Goal: Information Seeking & Learning: Get advice/opinions

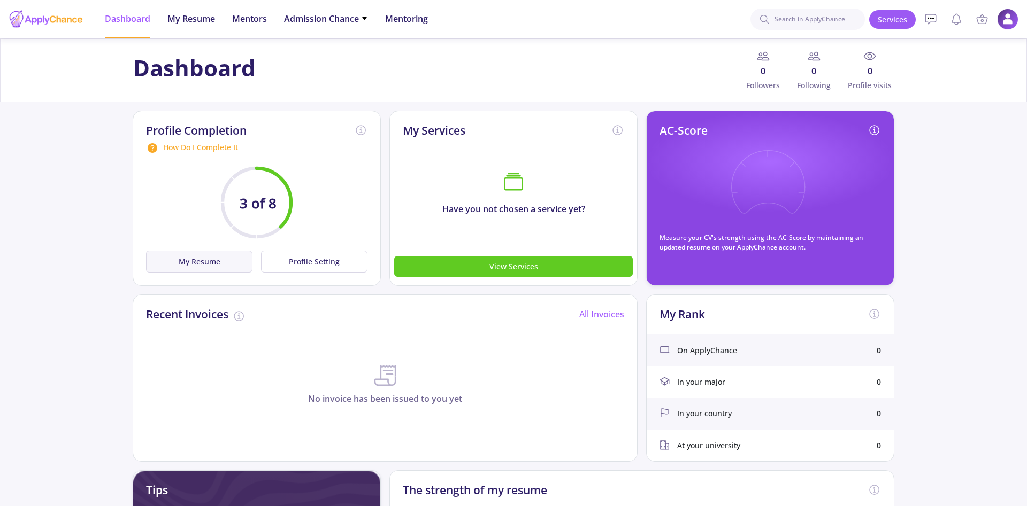
click at [198, 263] on button "My Resume" at bounding box center [199, 262] width 106 height 22
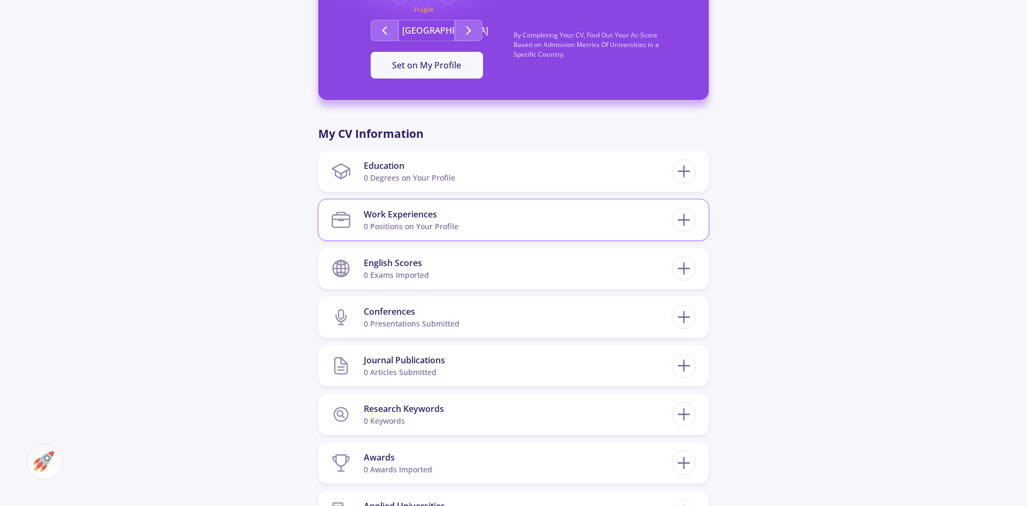
scroll to position [337, 0]
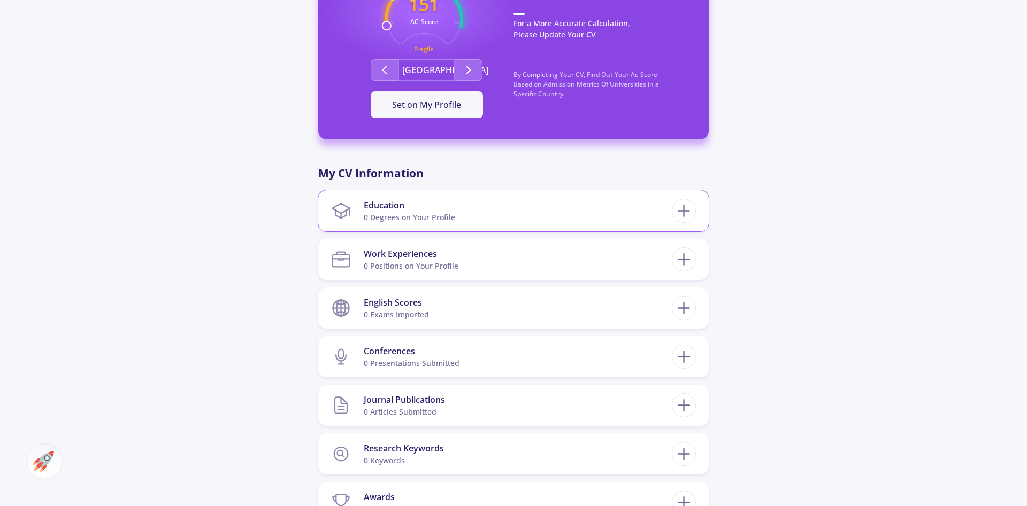
click at [454, 216] on section "Education 0 Degrees on Your Profile" at bounding box center [501, 211] width 341 height 33
click at [696, 212] on div "Education 0 Degrees on Your Profile" at bounding box center [513, 210] width 390 height 41
click at [677, 212] on icon at bounding box center [684, 211] width 20 height 20
checkbox input "false"
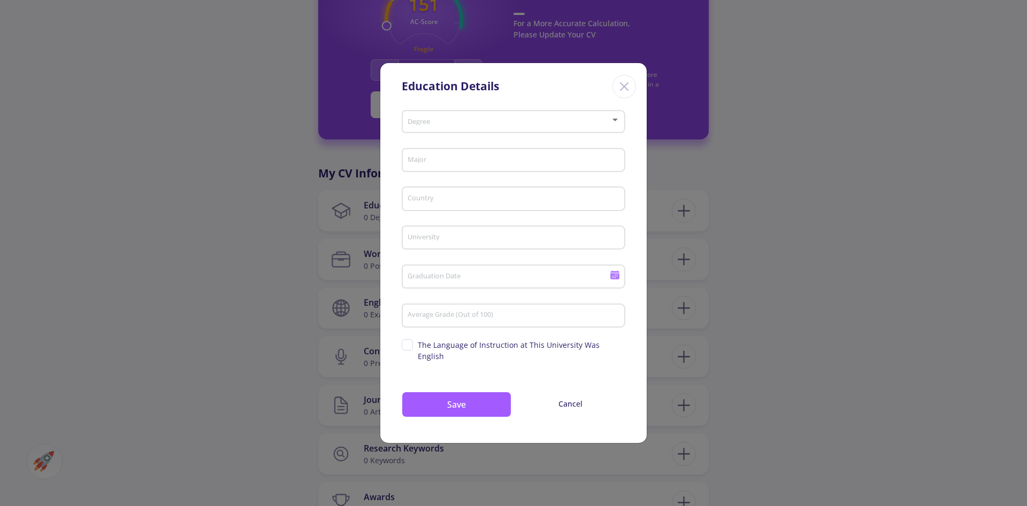
click at [448, 126] on span at bounding box center [510, 121] width 201 height 7
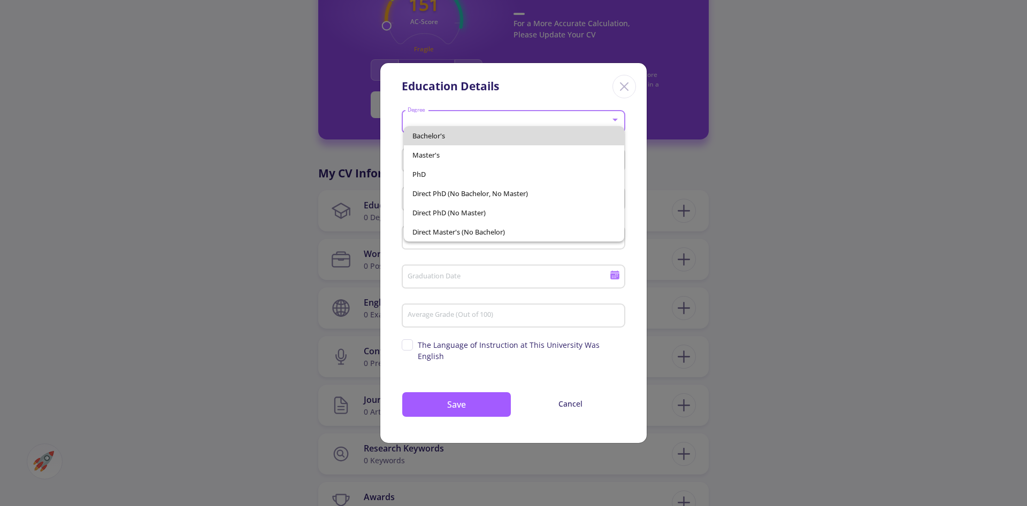
click at [448, 136] on span "Bachelor's" at bounding box center [514, 135] width 204 height 19
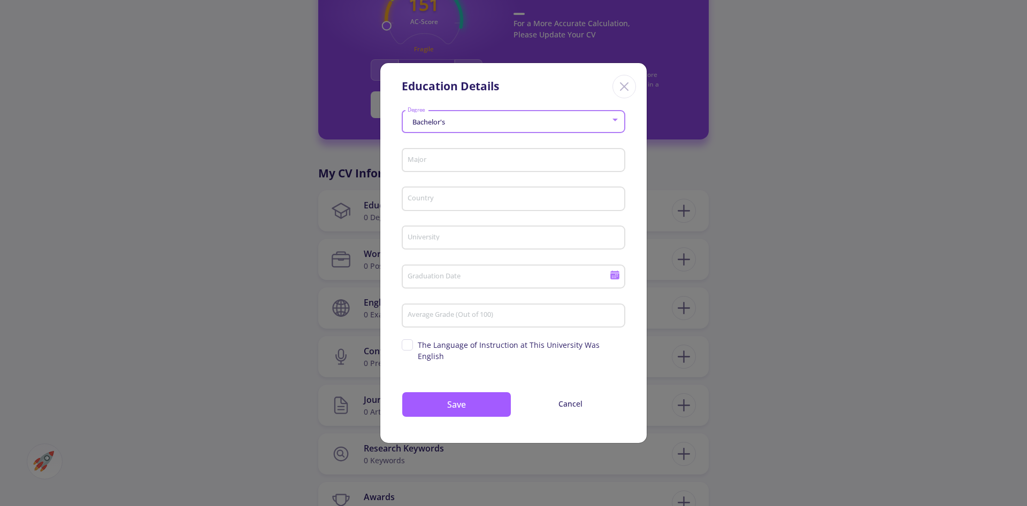
click at [450, 160] on div "Major" at bounding box center [513, 158] width 213 height 28
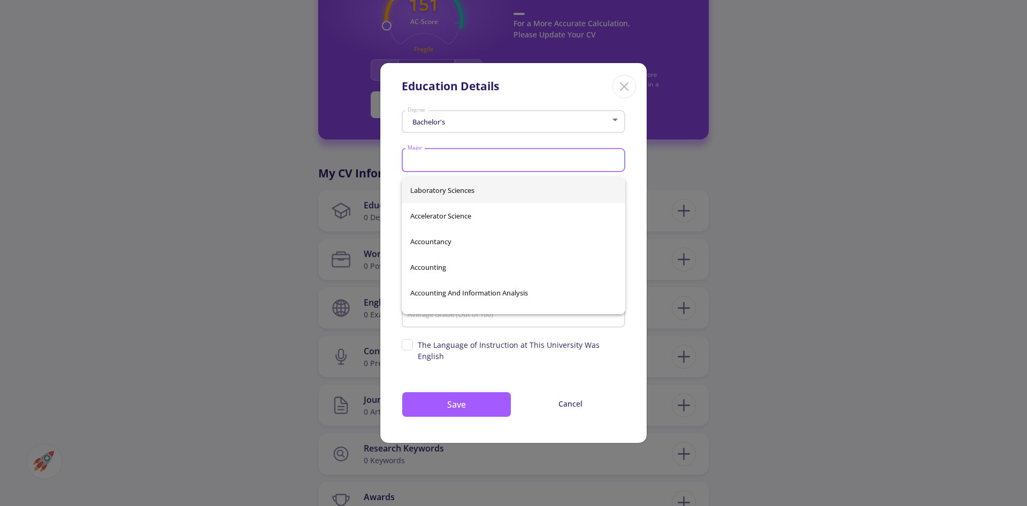
click at [450, 166] on input "Major" at bounding box center [515, 161] width 216 height 10
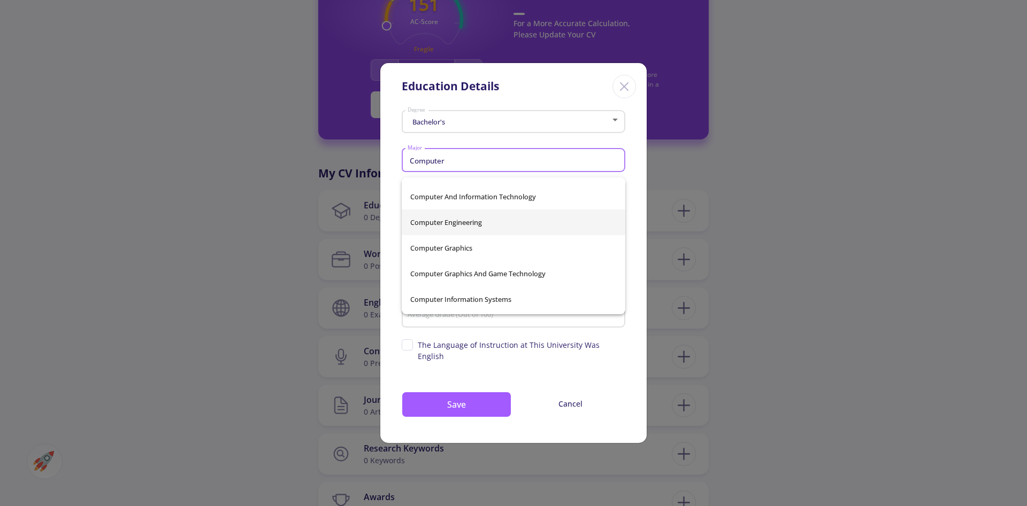
click at [474, 227] on span "Computer Engineering" at bounding box center [513, 223] width 206 height 26
type input "Computer Engineering"
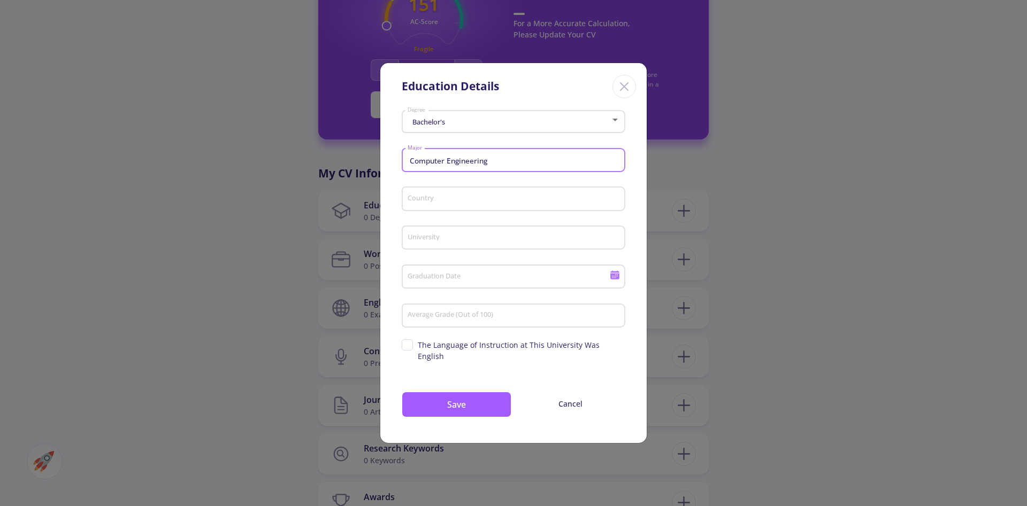
click at [462, 211] on div "Country" at bounding box center [513, 197] width 213 height 28
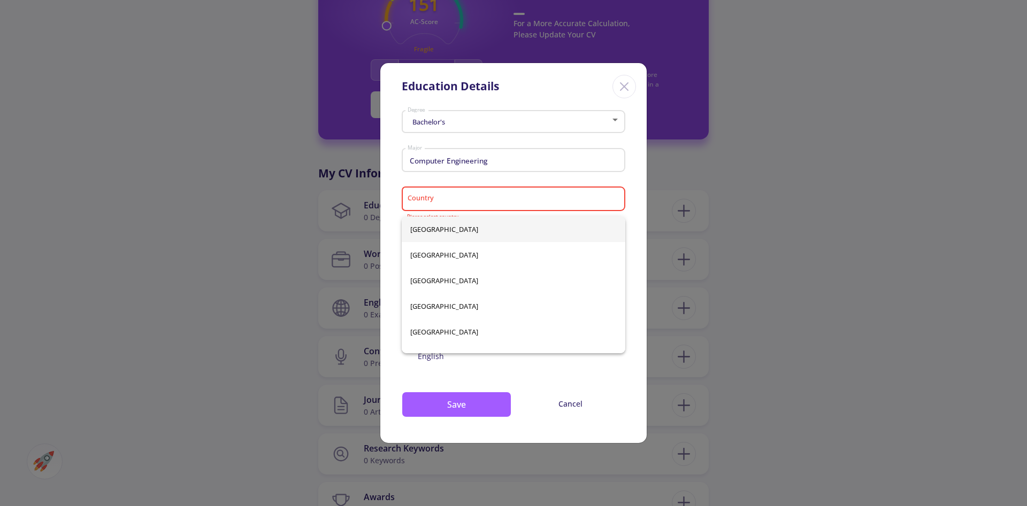
click at [462, 211] on div "Country" at bounding box center [513, 197] width 213 height 28
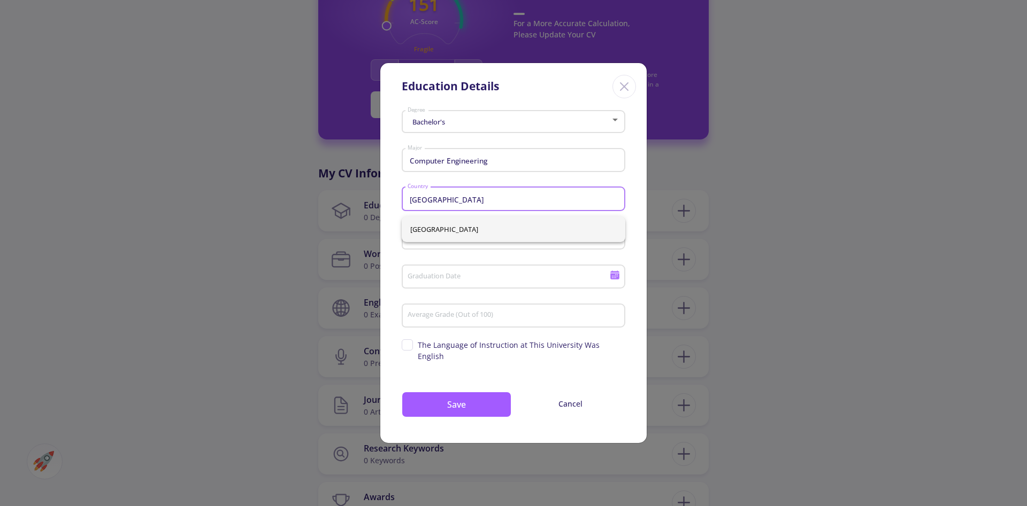
type input "[GEOGRAPHIC_DATA]"
click at [438, 241] on span "[GEOGRAPHIC_DATA]" at bounding box center [513, 230] width 206 height 26
click at [451, 243] on input "University" at bounding box center [515, 239] width 216 height 10
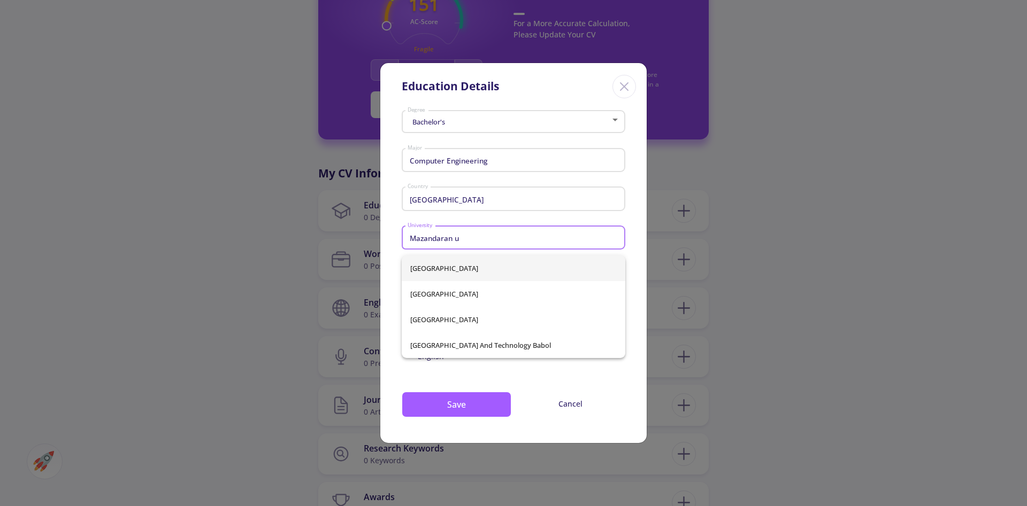
type input "Mazandaran u"
click at [544, 348] on span "[GEOGRAPHIC_DATA] and Technology Babol" at bounding box center [513, 346] width 206 height 26
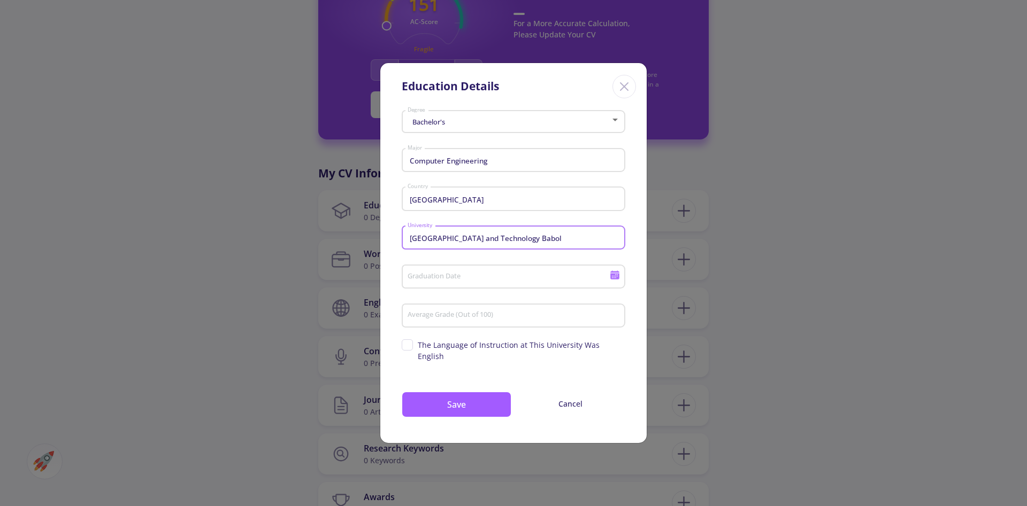
click at [528, 274] on div "Graduation Date" at bounding box center [508, 275] width 203 height 28
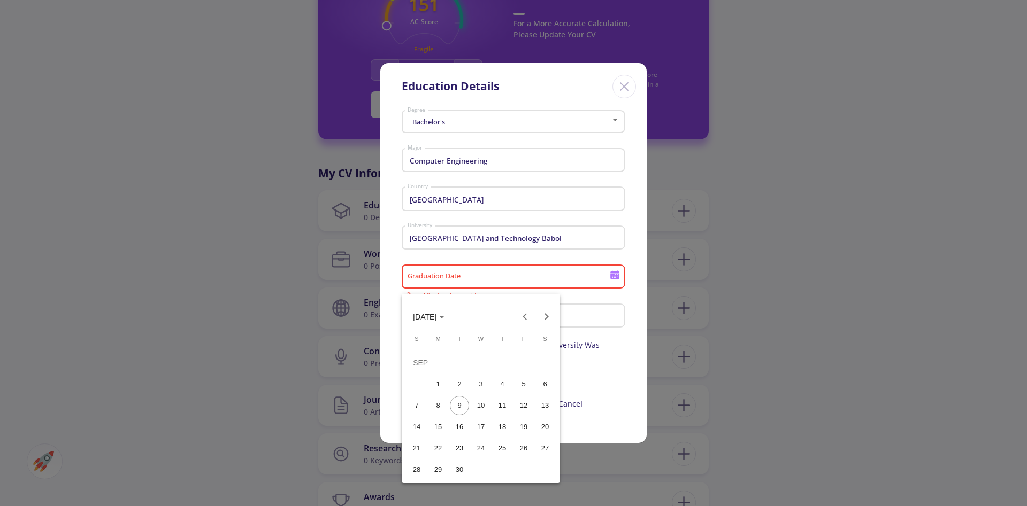
click at [422, 253] on div at bounding box center [513, 253] width 1027 height 506
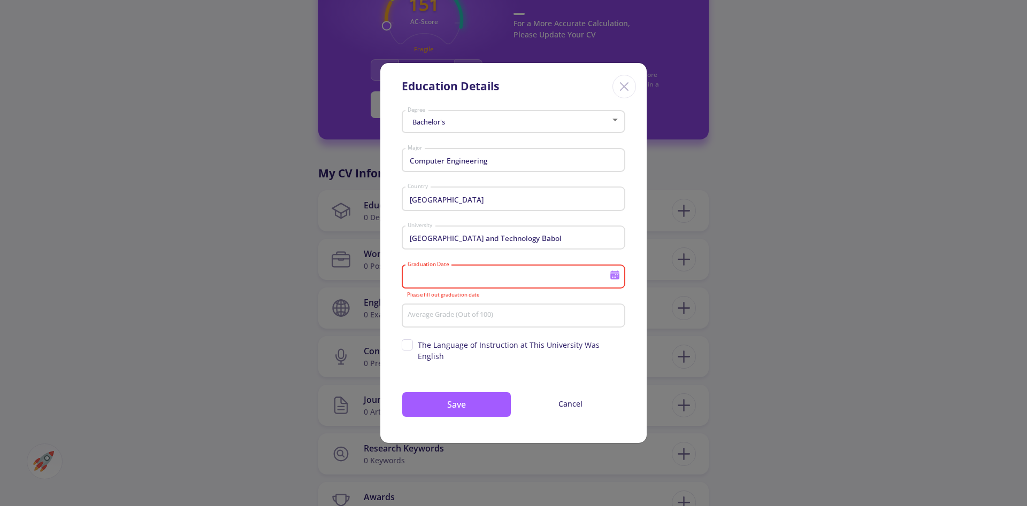
click at [439, 243] on input "[GEOGRAPHIC_DATA] and Technology Babol" at bounding box center [515, 239] width 216 height 10
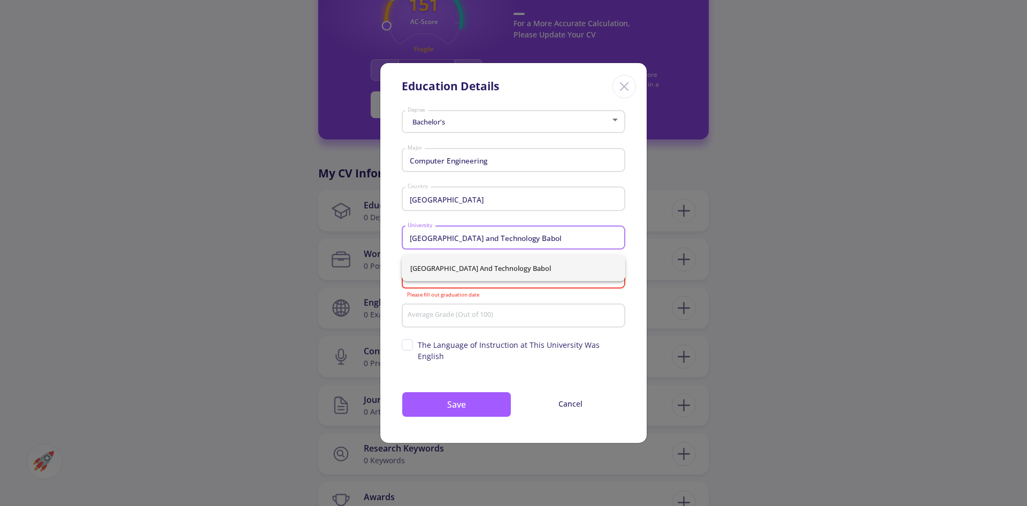
click at [614, 243] on input "[GEOGRAPHIC_DATA] and Technology Babol" at bounding box center [515, 239] width 216 height 10
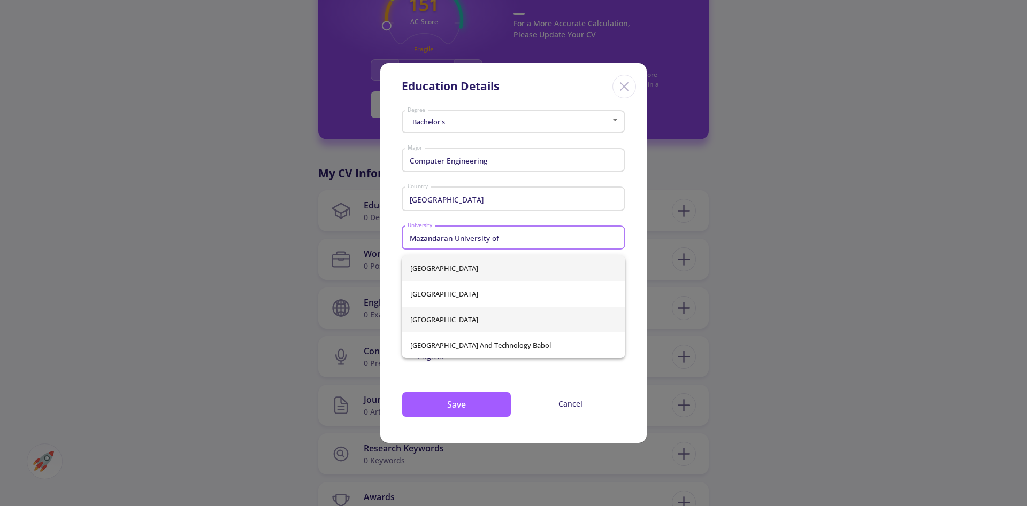
click at [567, 321] on span "[GEOGRAPHIC_DATA]" at bounding box center [513, 320] width 206 height 26
type input "[GEOGRAPHIC_DATA]"
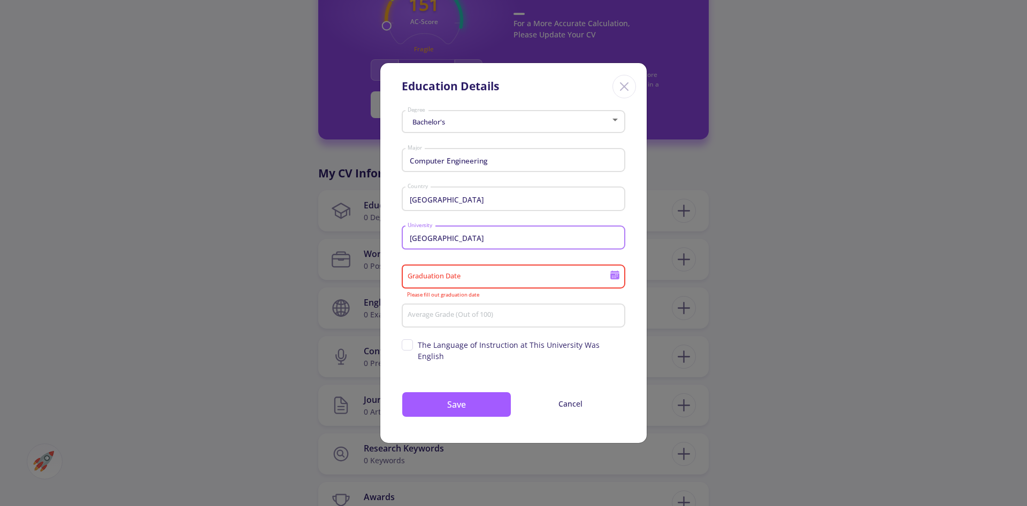
click at [503, 282] on input "Graduation Date" at bounding box center [510, 278] width 206 height 10
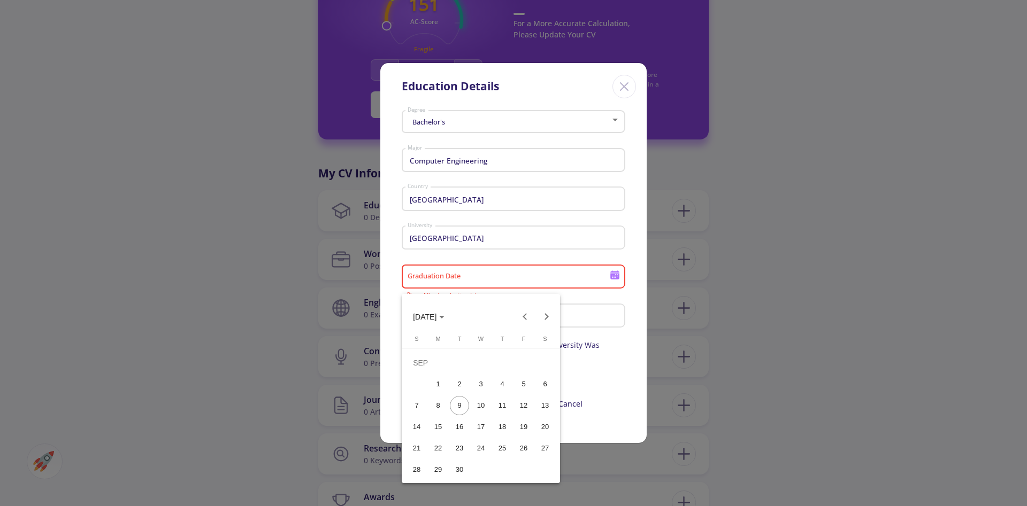
click at [620, 305] on div at bounding box center [513, 253] width 1027 height 506
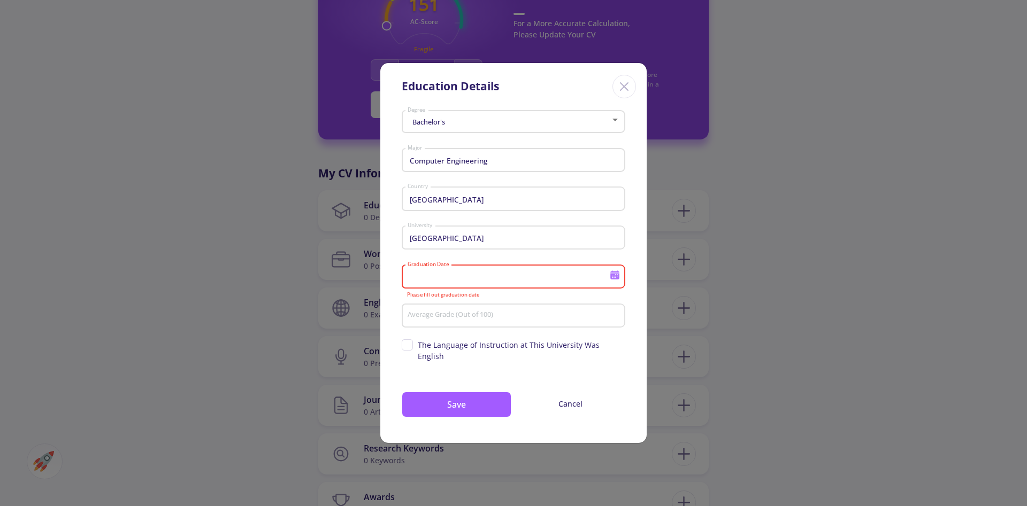
click at [457, 312] on div "Average Grade (Out of 100)" at bounding box center [513, 314] width 213 height 28
click at [517, 273] on div "Graduation Date" at bounding box center [508, 275] width 203 height 28
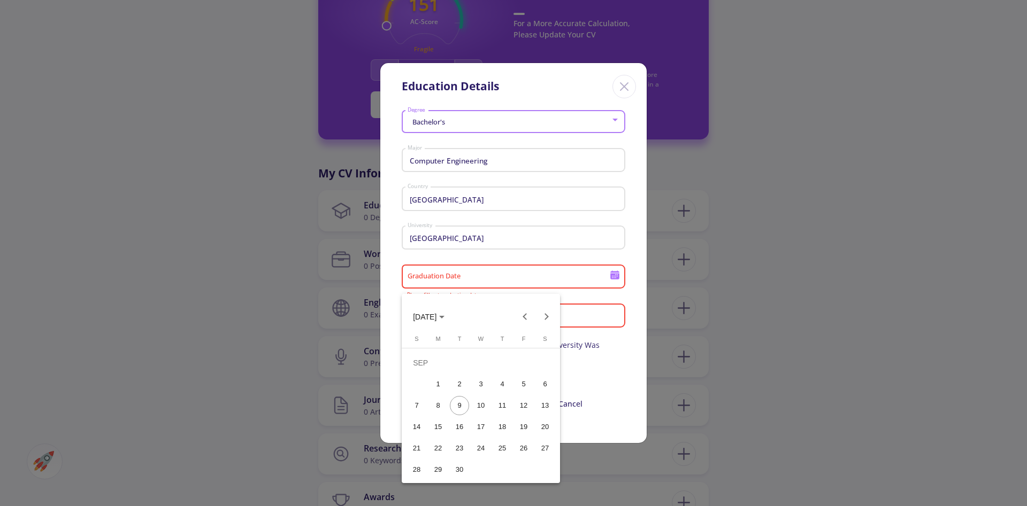
click at [435, 453] on div "22" at bounding box center [437, 448] width 19 height 19
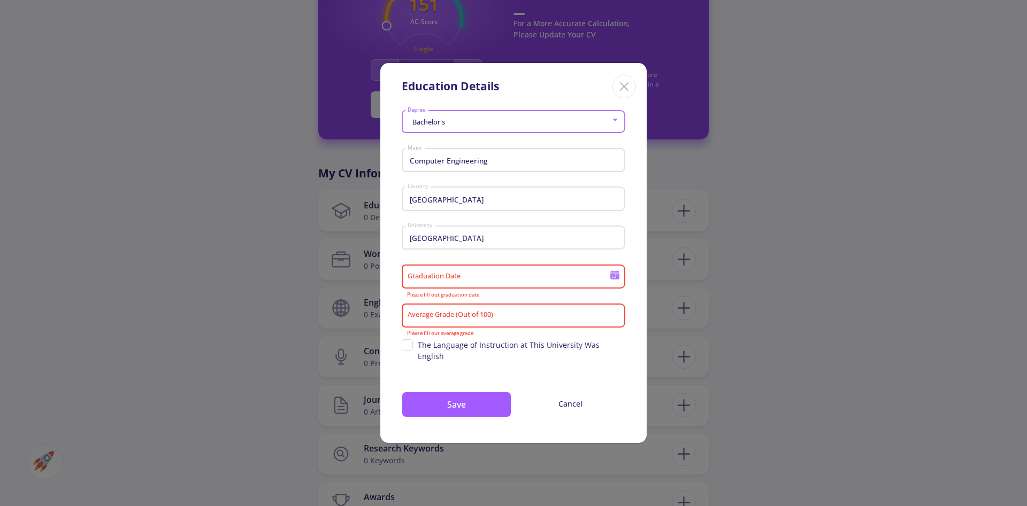
type input "[DATE]"
click at [493, 327] on div "Average Grade (Out of 100)" at bounding box center [513, 314] width 213 height 28
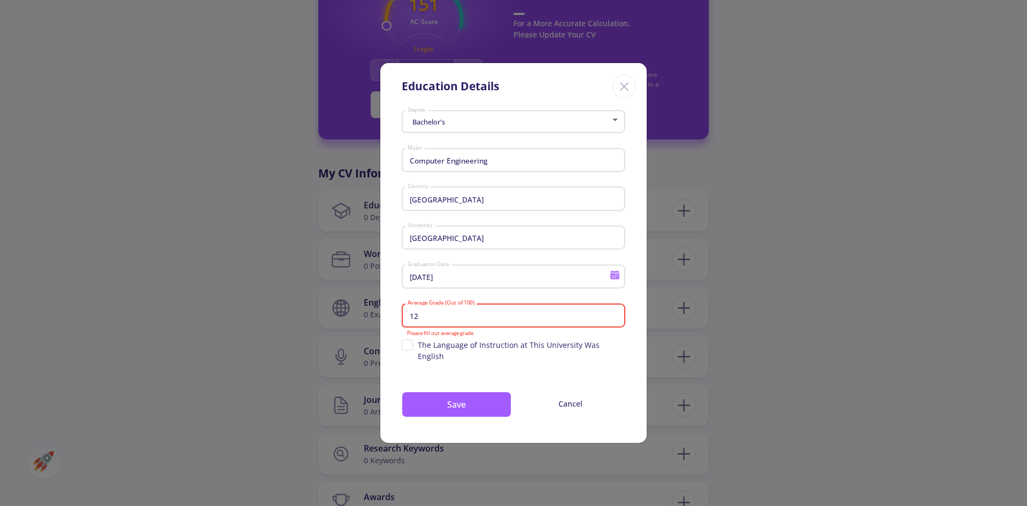
type input "1"
type input "5"
type input "۷"
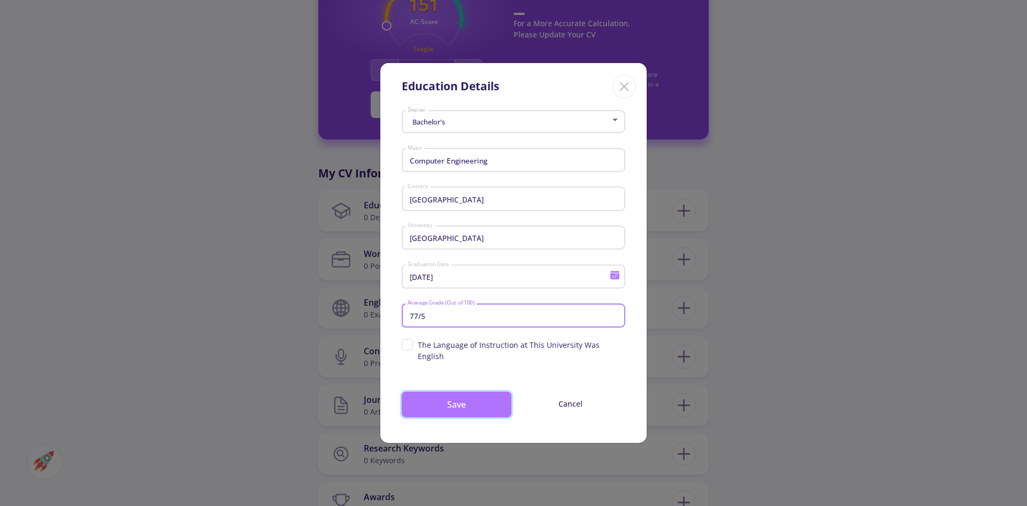
click at [482, 392] on button "Save" at bounding box center [457, 405] width 110 height 26
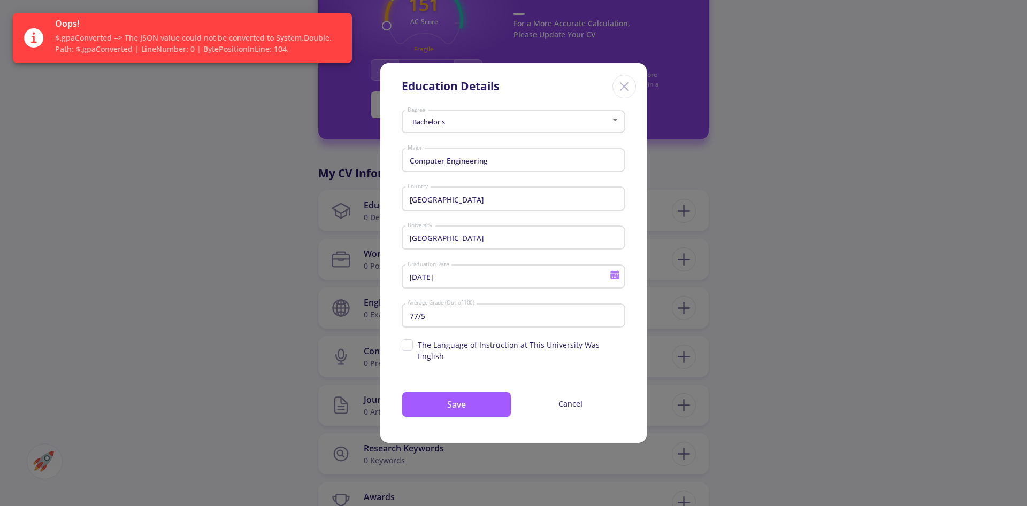
click at [493, 321] on input "77/5" at bounding box center [515, 316] width 216 height 10
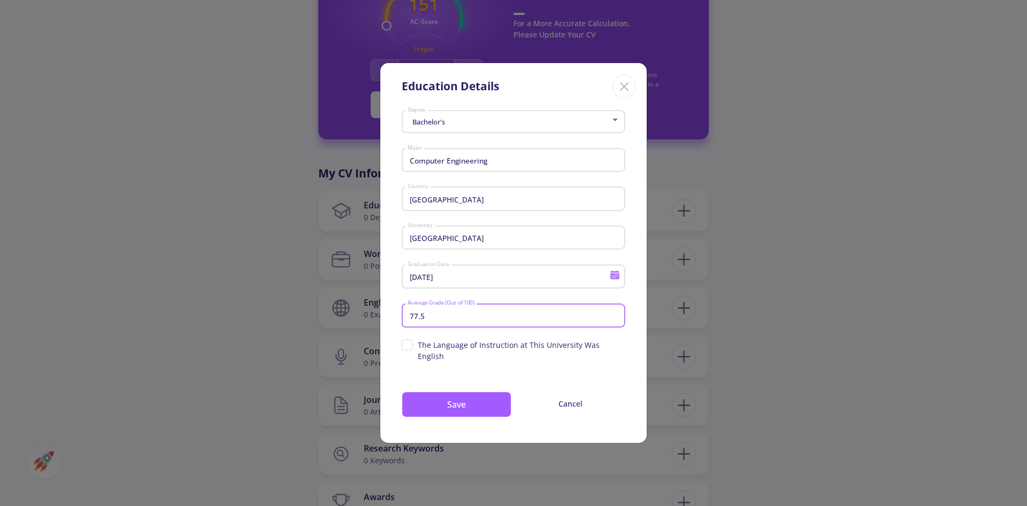
type input "77.5"
click at [497, 396] on button "Save" at bounding box center [457, 405] width 110 height 26
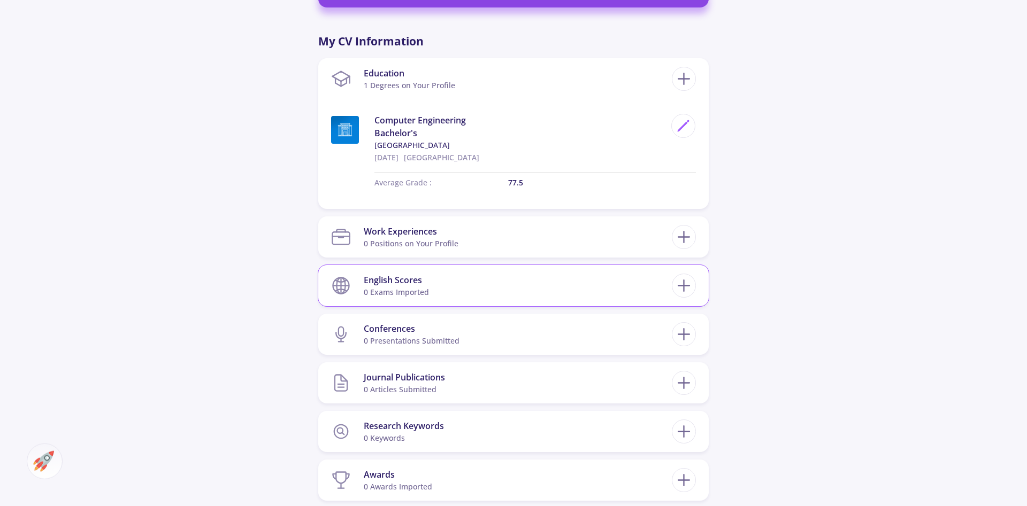
scroll to position [472, 0]
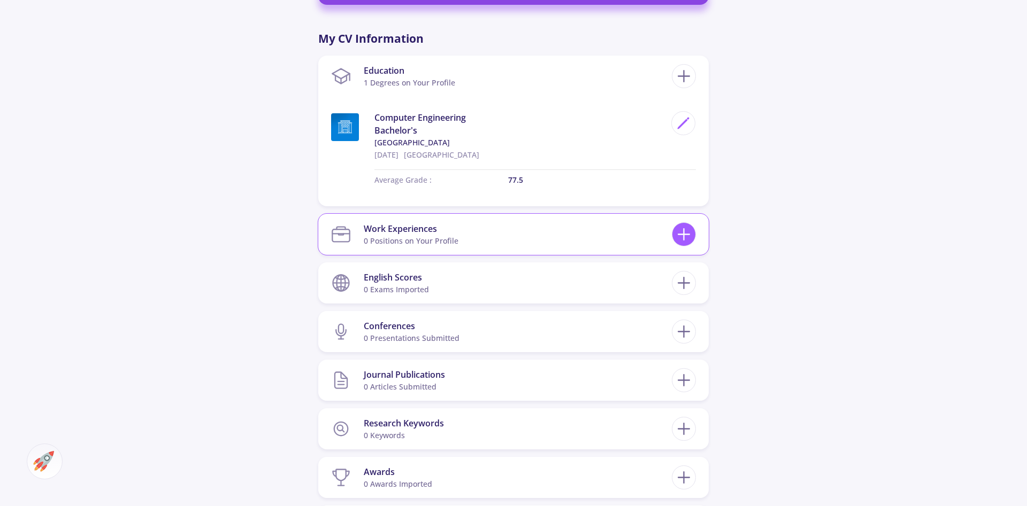
click at [681, 232] on icon at bounding box center [684, 235] width 20 height 20
checkbox input "false"
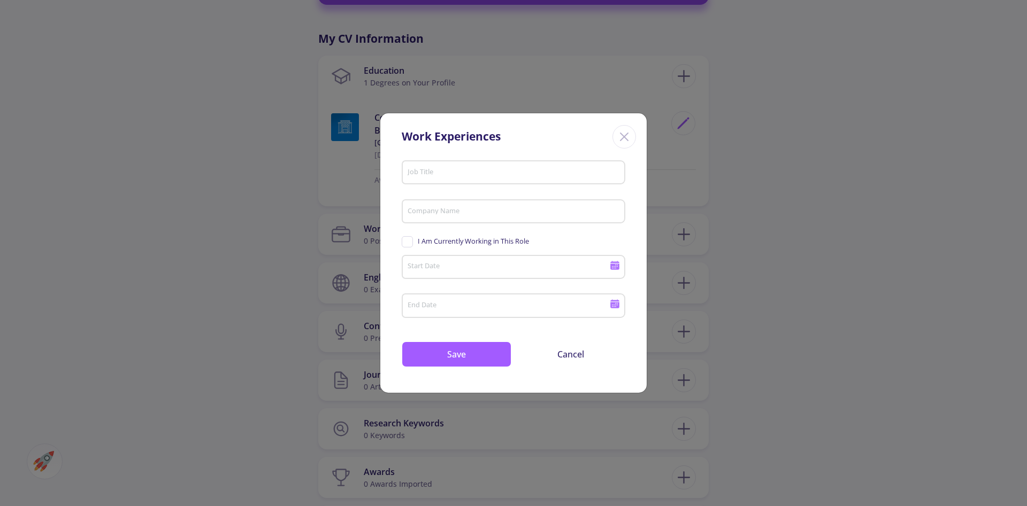
click at [481, 176] on input "Job Title" at bounding box center [515, 173] width 216 height 10
type input "Front-End developer"
type input "Andisheh Industrial Group"
click at [404, 246] on span "I Am Currently Working in This Role" at bounding box center [465, 241] width 127 height 10
click at [404, 243] on input "I Am Currently Working in This Role" at bounding box center [405, 239] width 7 height 7
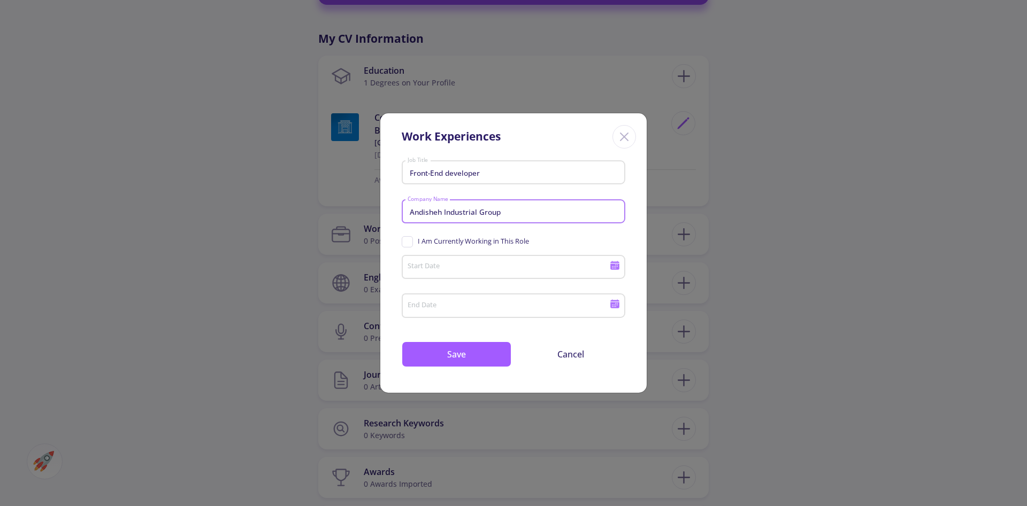
checkbox input "true"
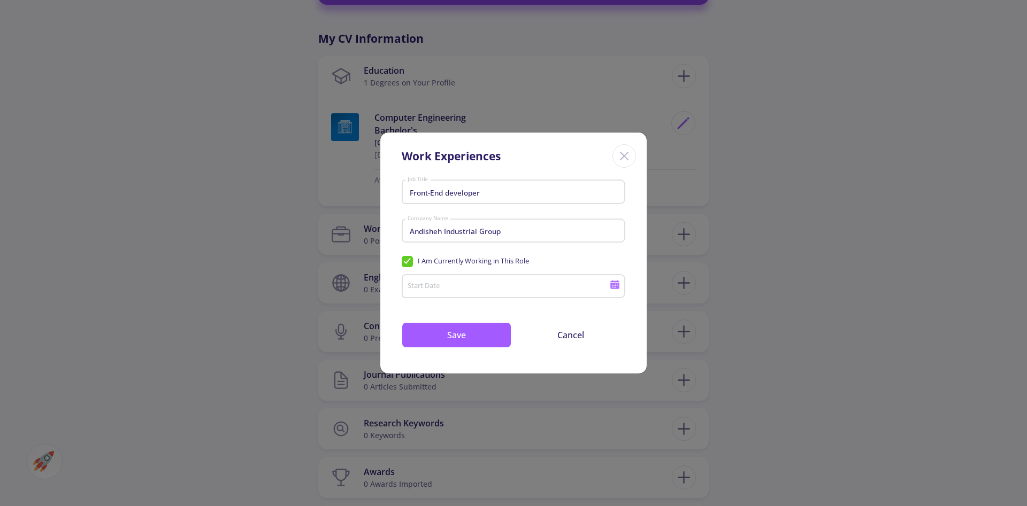
click at [506, 286] on input "Start Date" at bounding box center [510, 287] width 206 height 10
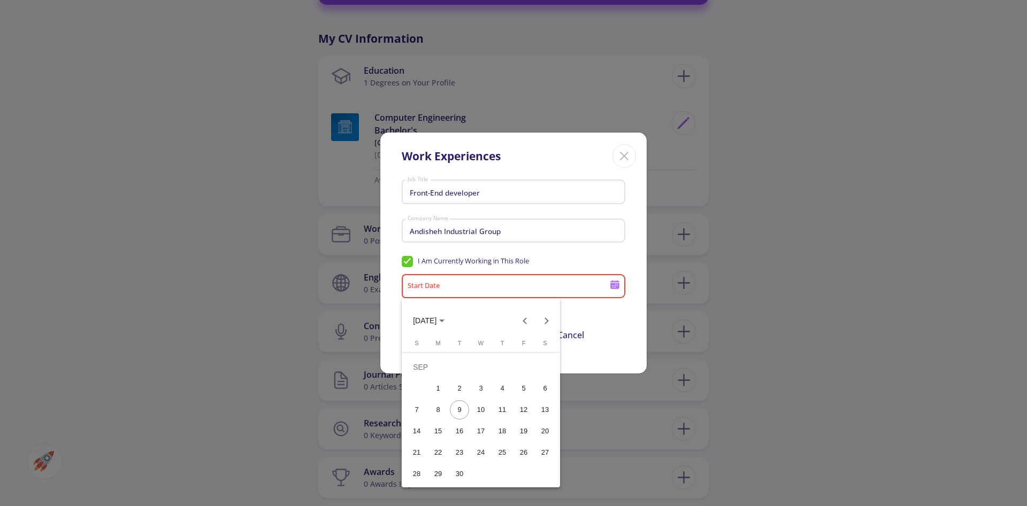
click at [545, 389] on div "6" at bounding box center [544, 388] width 19 height 19
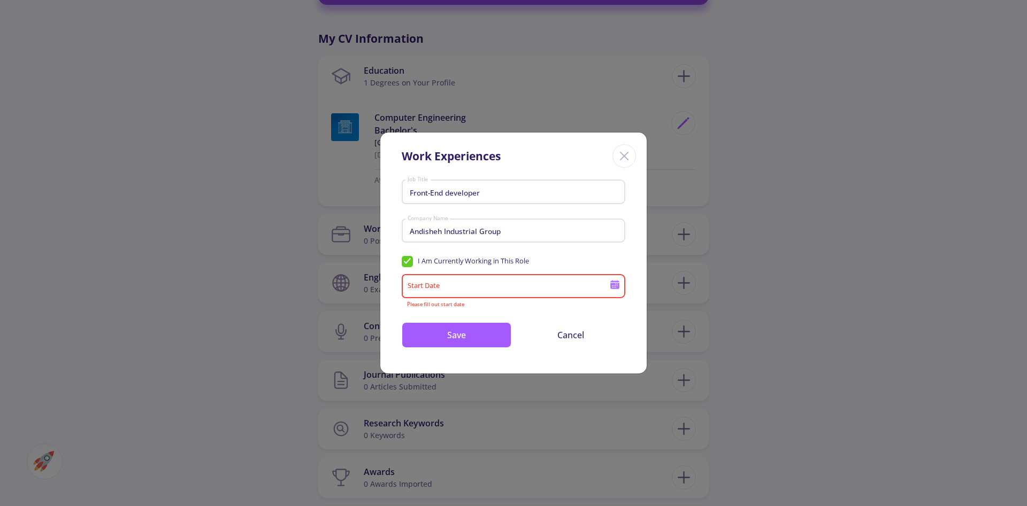
type input "[DATE]"
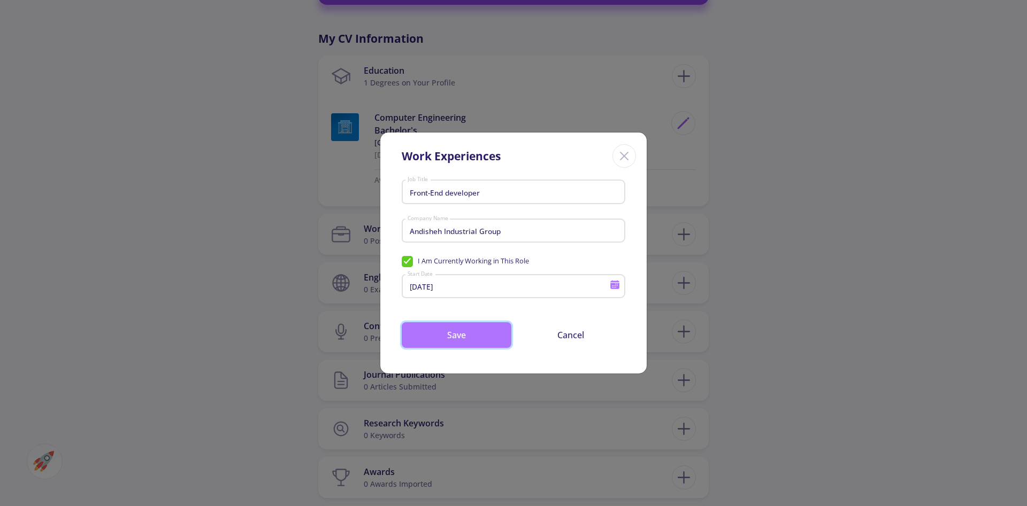
click at [481, 337] on button "Save" at bounding box center [457, 335] width 110 height 26
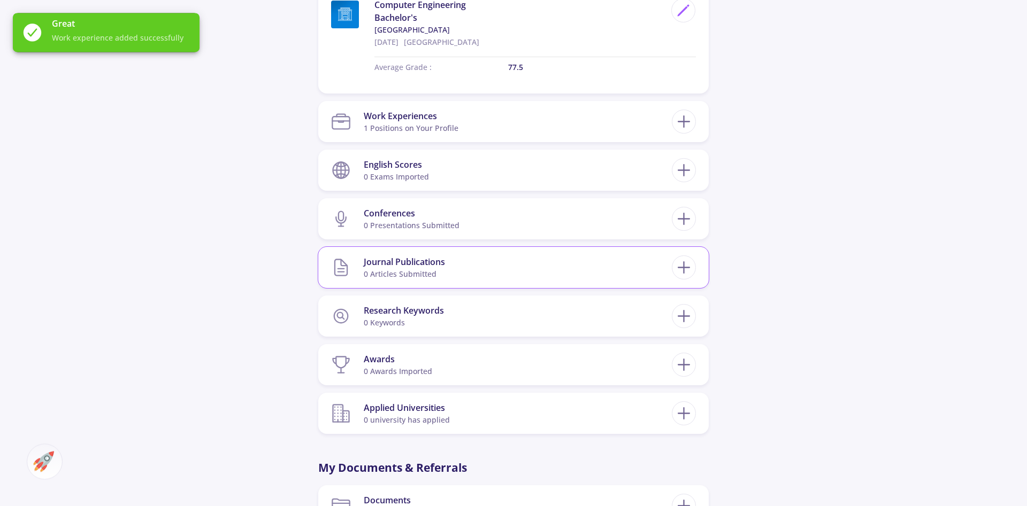
scroll to position [606, 0]
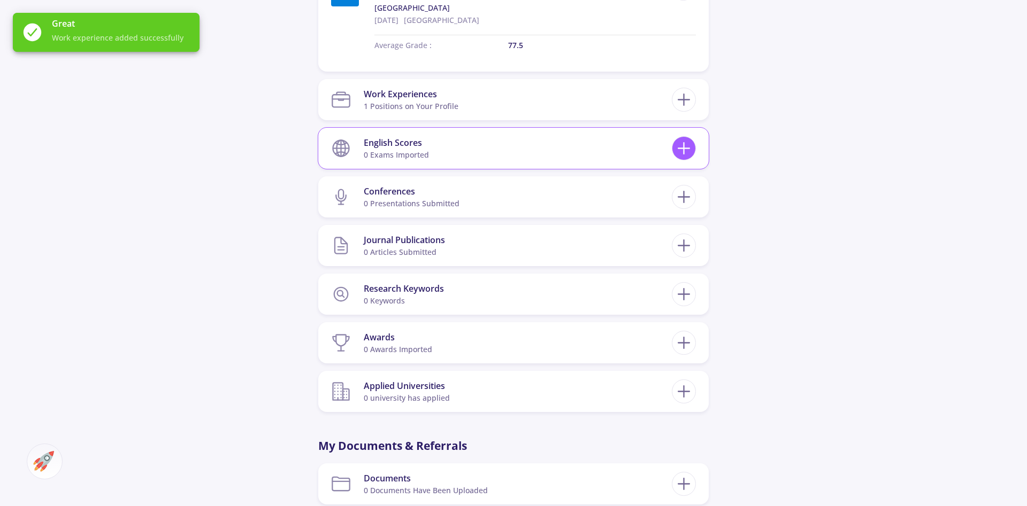
click at [677, 149] on icon at bounding box center [684, 148] width 20 height 20
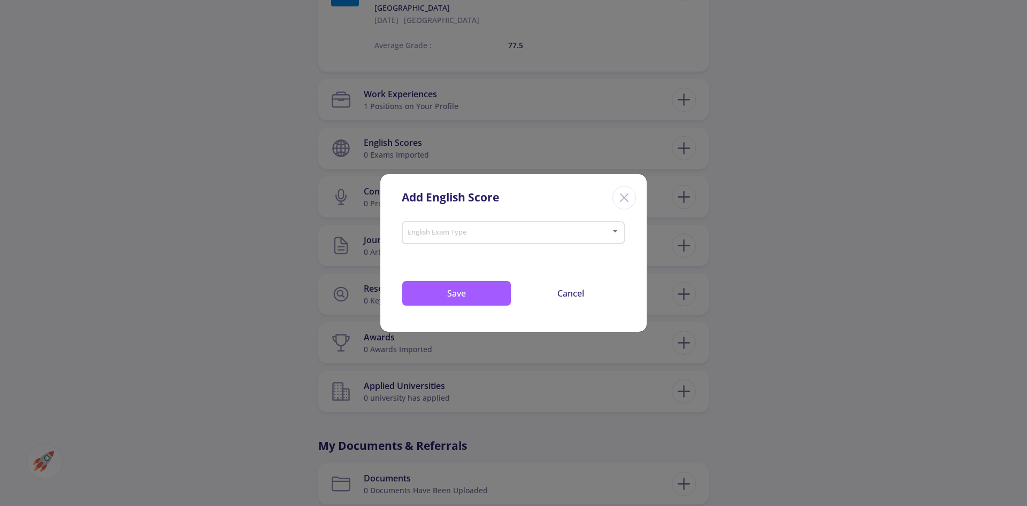
click at [512, 234] on span at bounding box center [510, 232] width 201 height 7
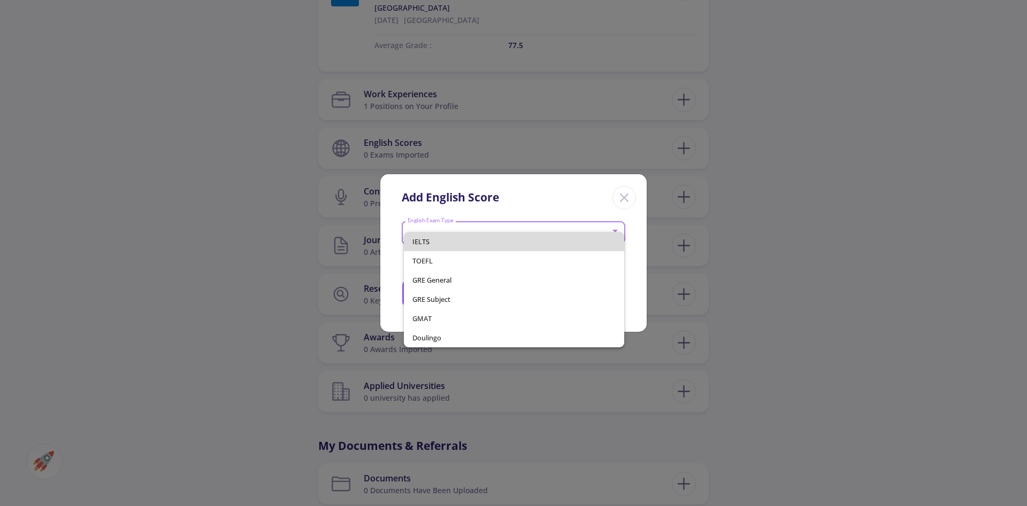
click at [434, 244] on span "IELTS" at bounding box center [514, 241] width 204 height 19
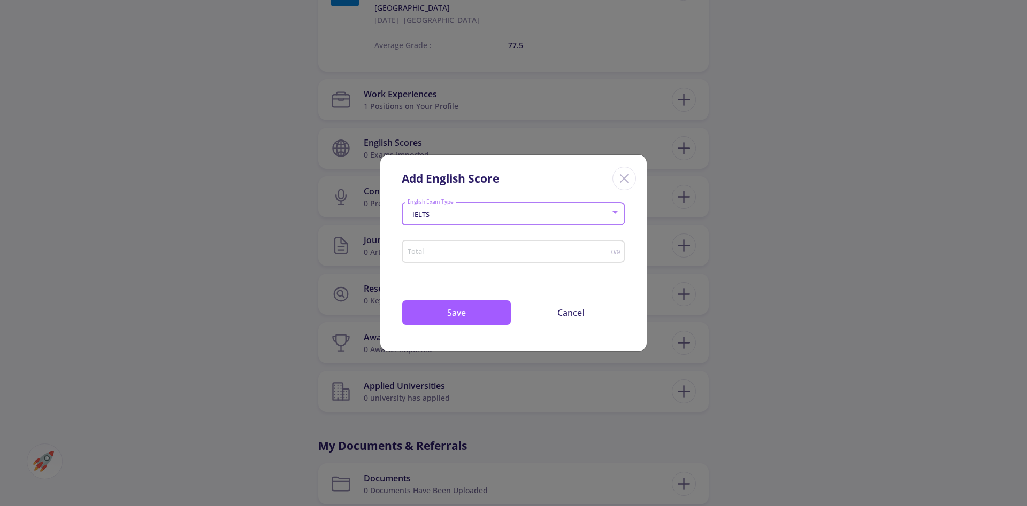
click at [481, 255] on input "Total" at bounding box center [509, 252] width 204 height 8
type input "7"
click at [537, 272] on div "7 Total 0/9" at bounding box center [513, 255] width 223 height 34
click at [475, 312] on button "Save" at bounding box center [457, 313] width 110 height 26
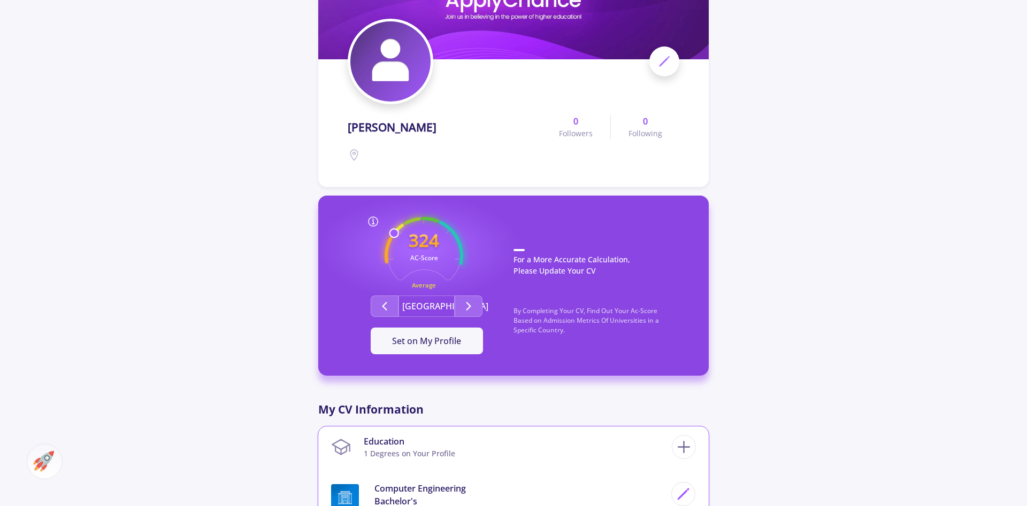
scroll to position [67, 0]
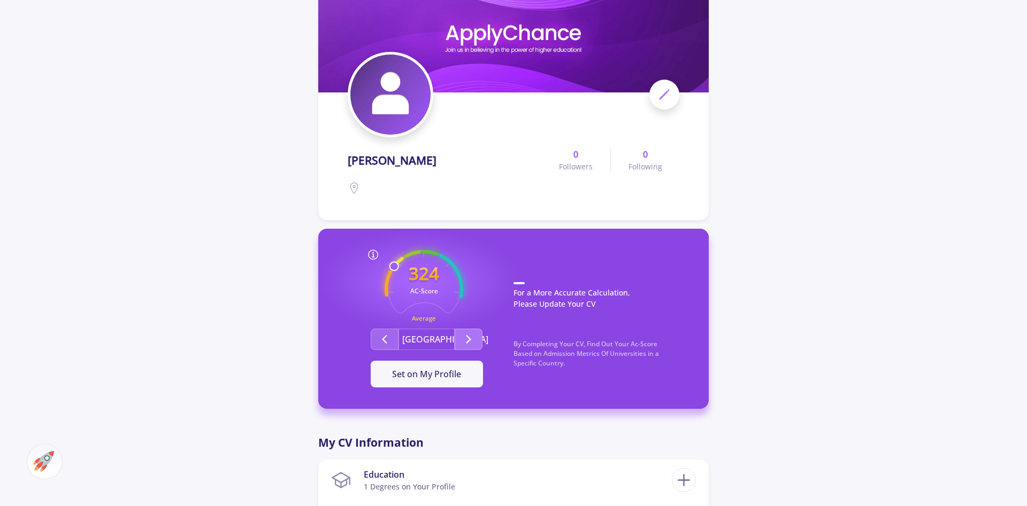
click at [477, 334] on button "Second group" at bounding box center [468, 339] width 28 height 21
click at [458, 331] on button "Second group" at bounding box center [468, 339] width 28 height 21
click at [460, 333] on button "Second group" at bounding box center [468, 339] width 28 height 21
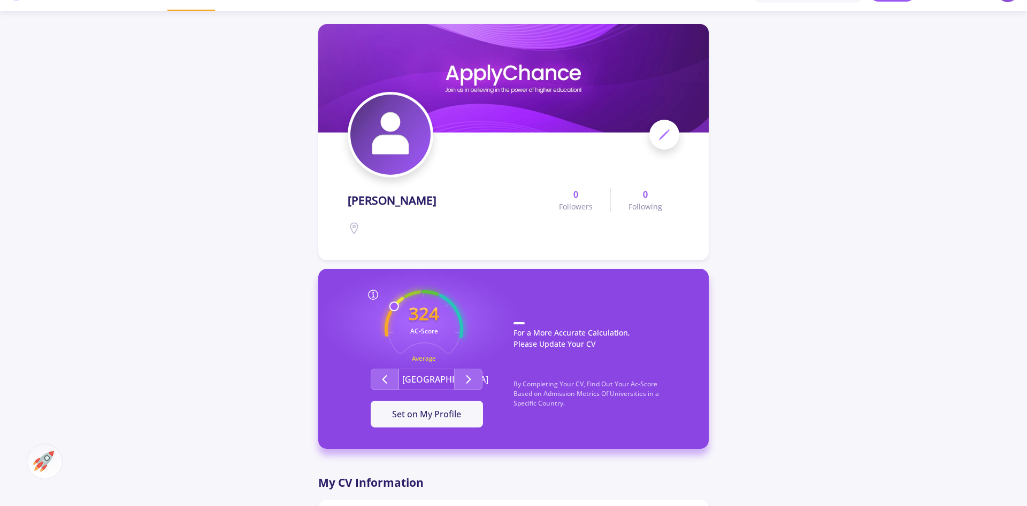
scroll to position [0, 0]
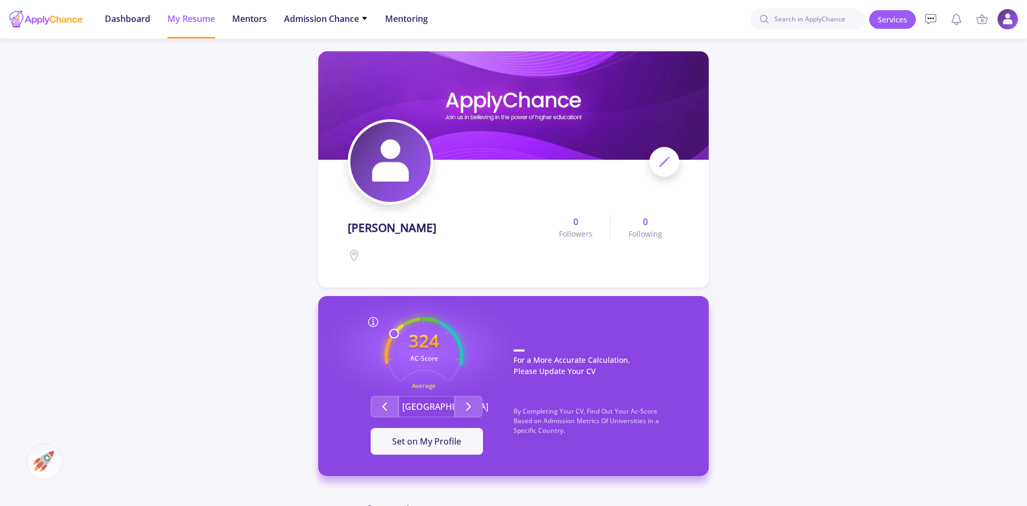
click at [659, 164] on icon at bounding box center [664, 162] width 13 height 13
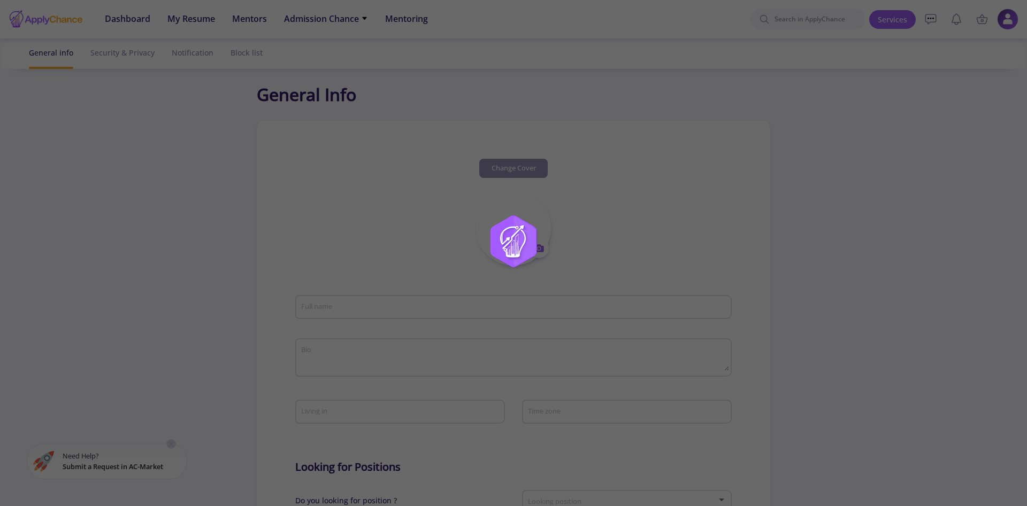
type input "[PERSON_NAME]"
type input "MehradRouhani"
type input "[EMAIL_ADDRESS][DOMAIN_NAME]"
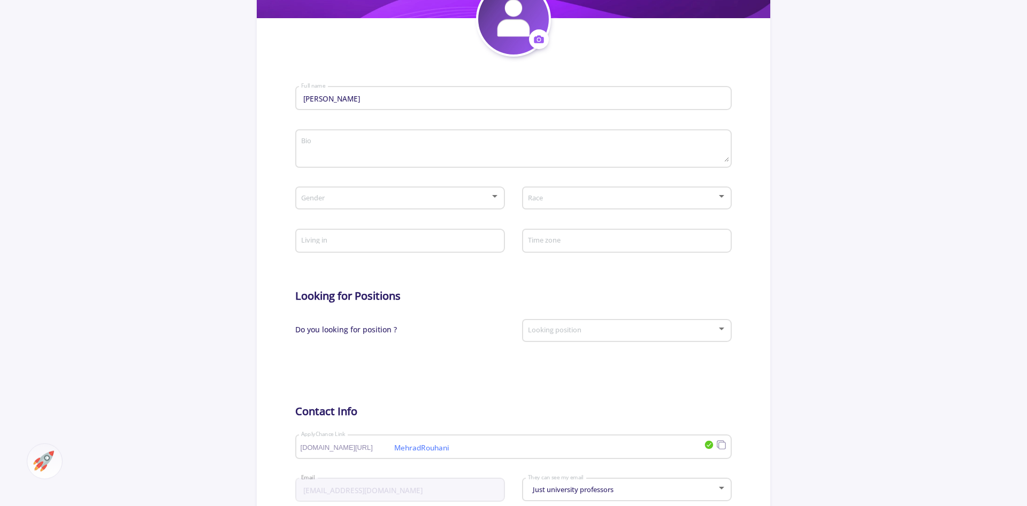
scroll to position [269, 0]
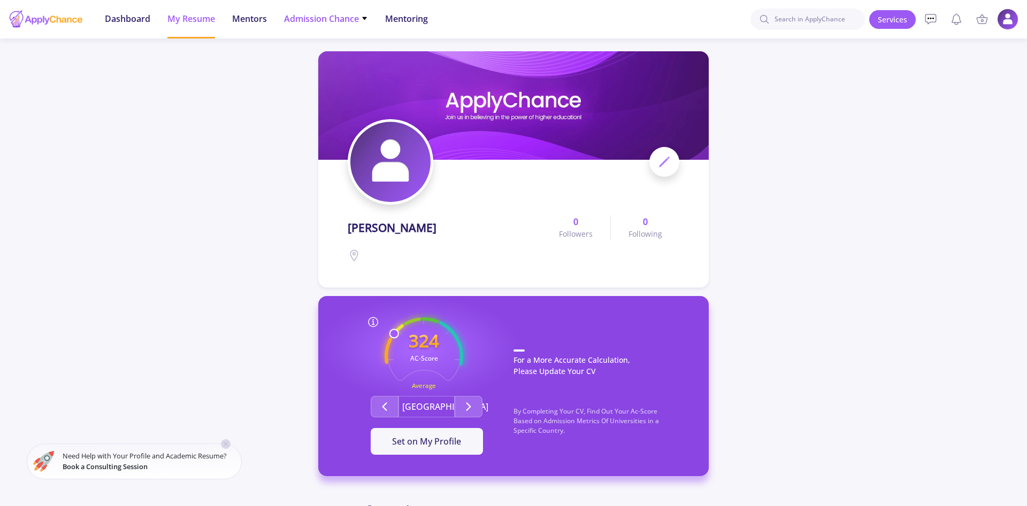
click at [322, 19] on span "Admission Chance" at bounding box center [326, 18] width 84 height 13
click at [328, 78] on link "Only My Chance of Admission" at bounding box center [347, 75] width 126 height 20
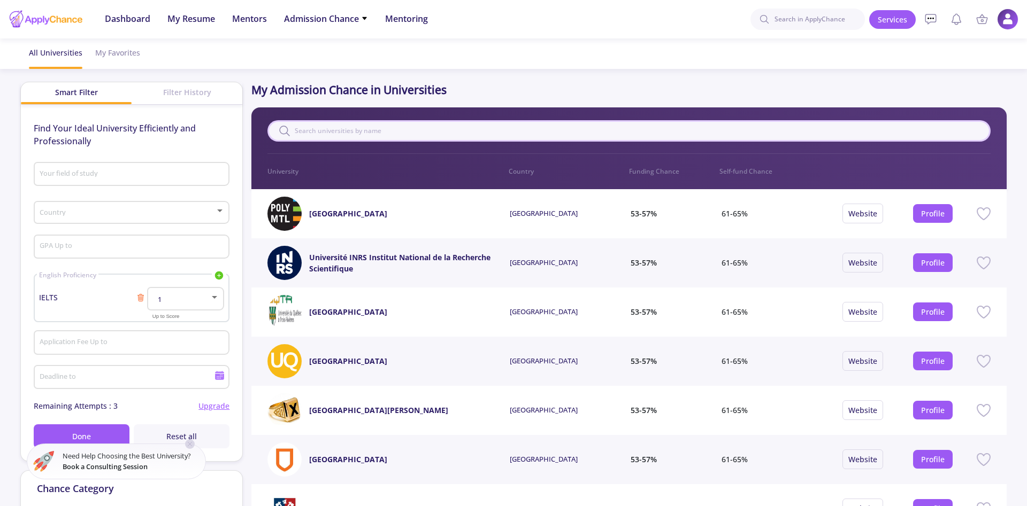
click at [402, 130] on input "text" at bounding box center [628, 130] width 722 height 21
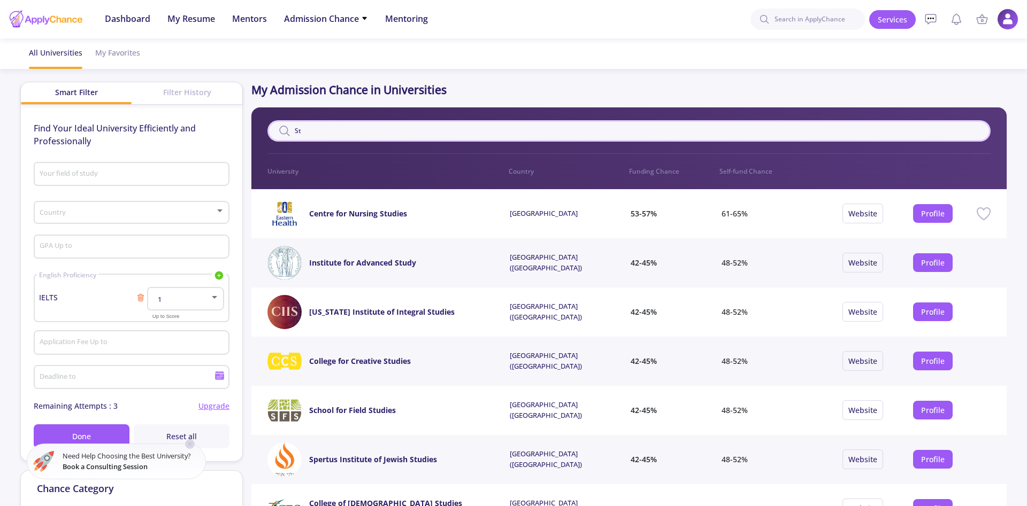
type input "S"
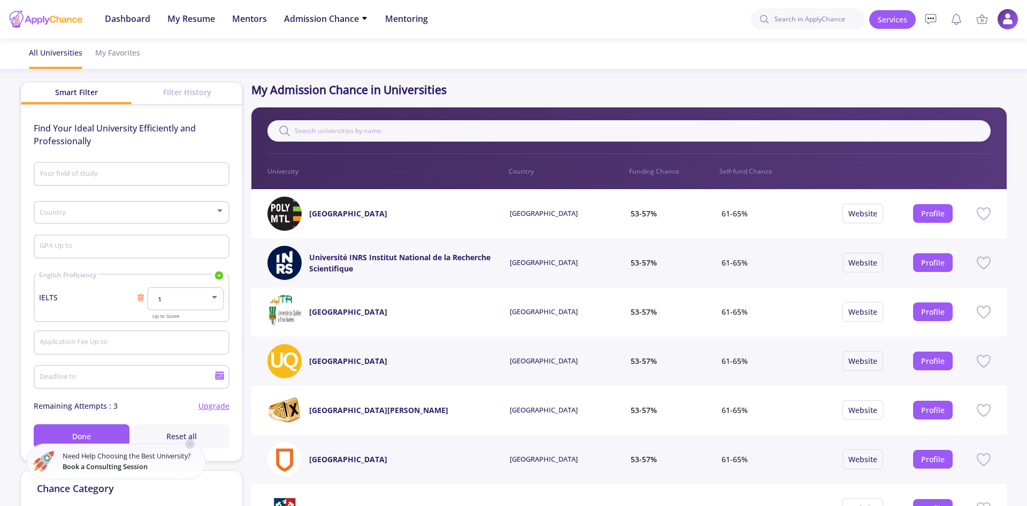
click at [93, 216] on span at bounding box center [128, 212] width 173 height 7
click at [117, 194] on div at bounding box center [513, 253] width 1027 height 506
click at [194, 99] on div "Filter History" at bounding box center [187, 92] width 111 height 20
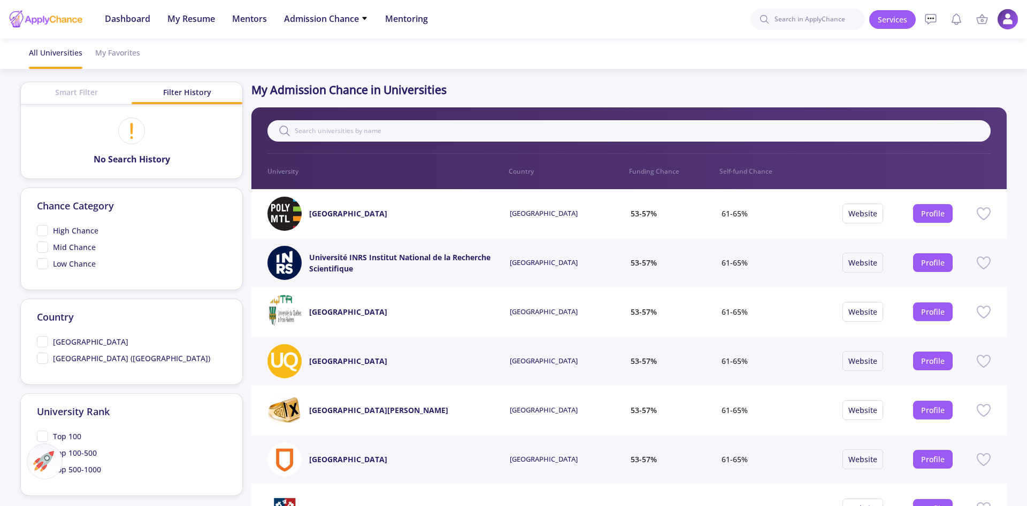
click at [69, 99] on div "Smart Filter" at bounding box center [76, 92] width 111 height 20
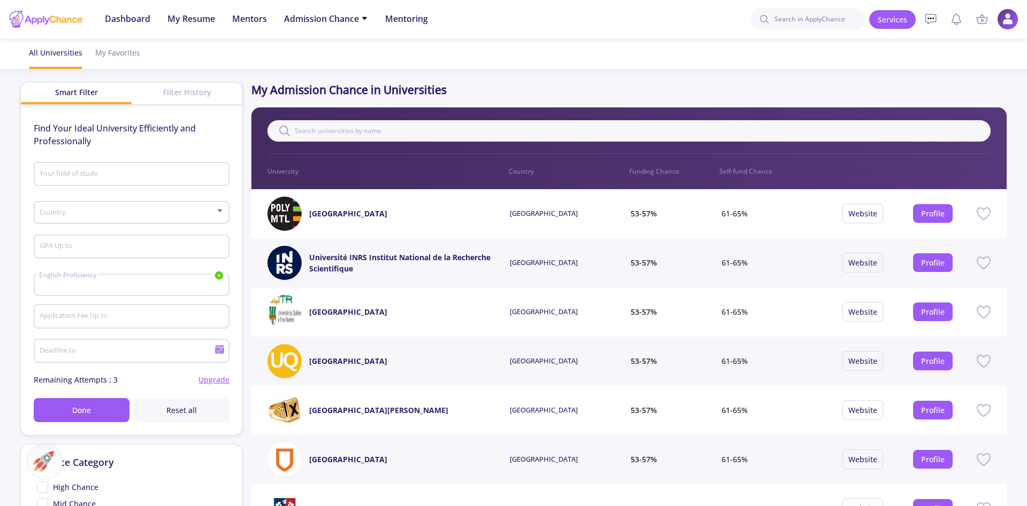
click at [99, 166] on div "Your field of study" at bounding box center [132, 172] width 186 height 28
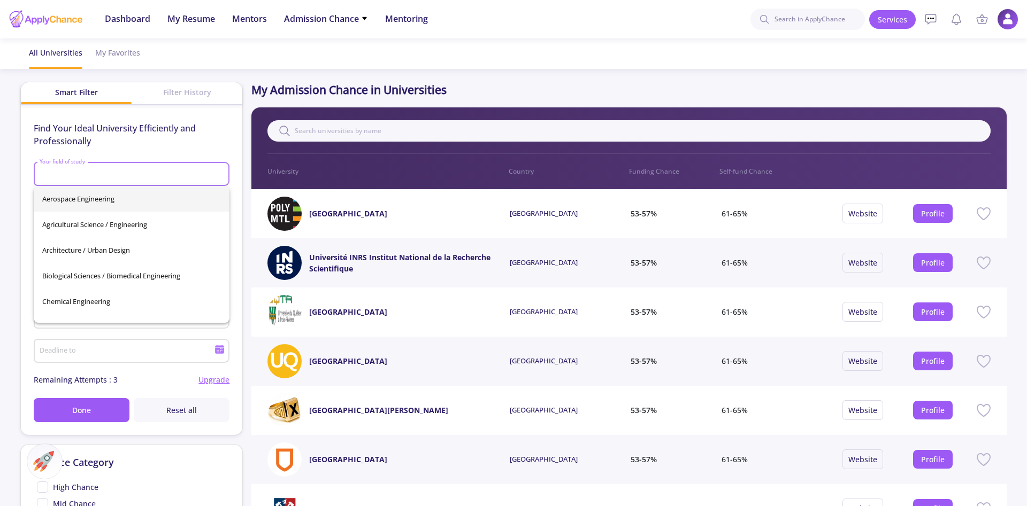
click at [101, 154] on div "Find Your Ideal University Efficiently and Professionally Your field of study C…" at bounding box center [132, 272] width 196 height 300
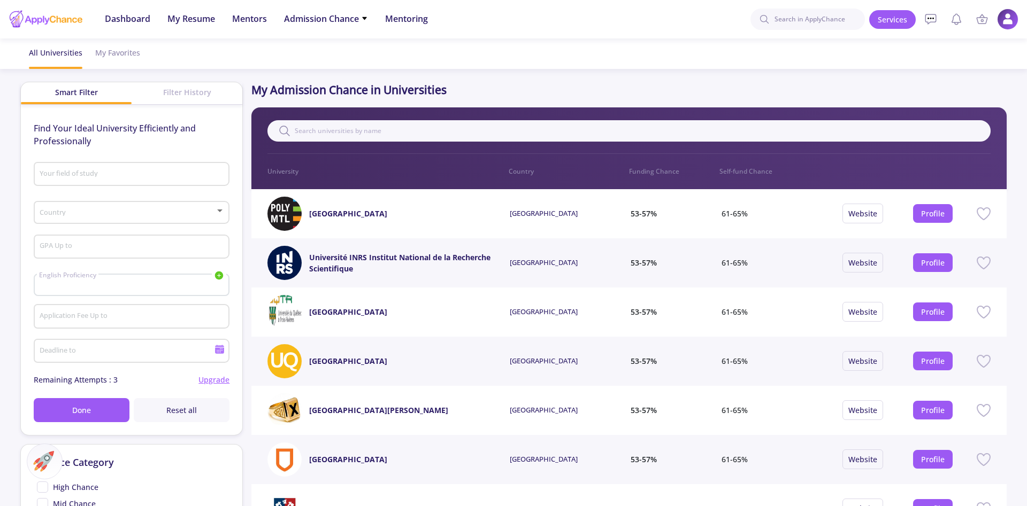
click at [94, 214] on span at bounding box center [128, 212] width 173 height 7
click at [0, 199] on div at bounding box center [513, 253] width 1027 height 506
